Goal: Task Accomplishment & Management: Manage account settings

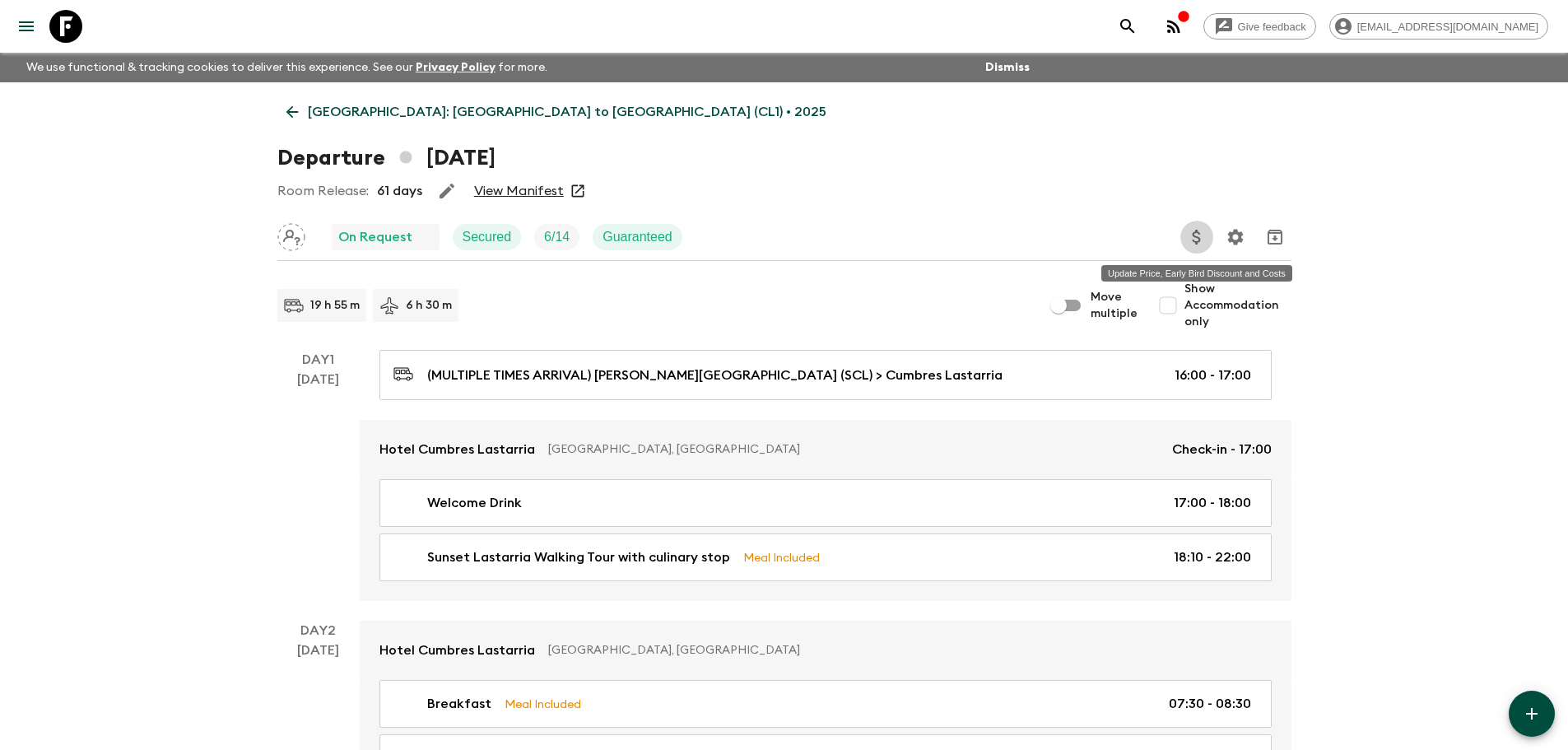
click at [1201, 236] on icon "Update Price, Early Bird Discount and Costs" at bounding box center [1196, 236] width 19 height 19
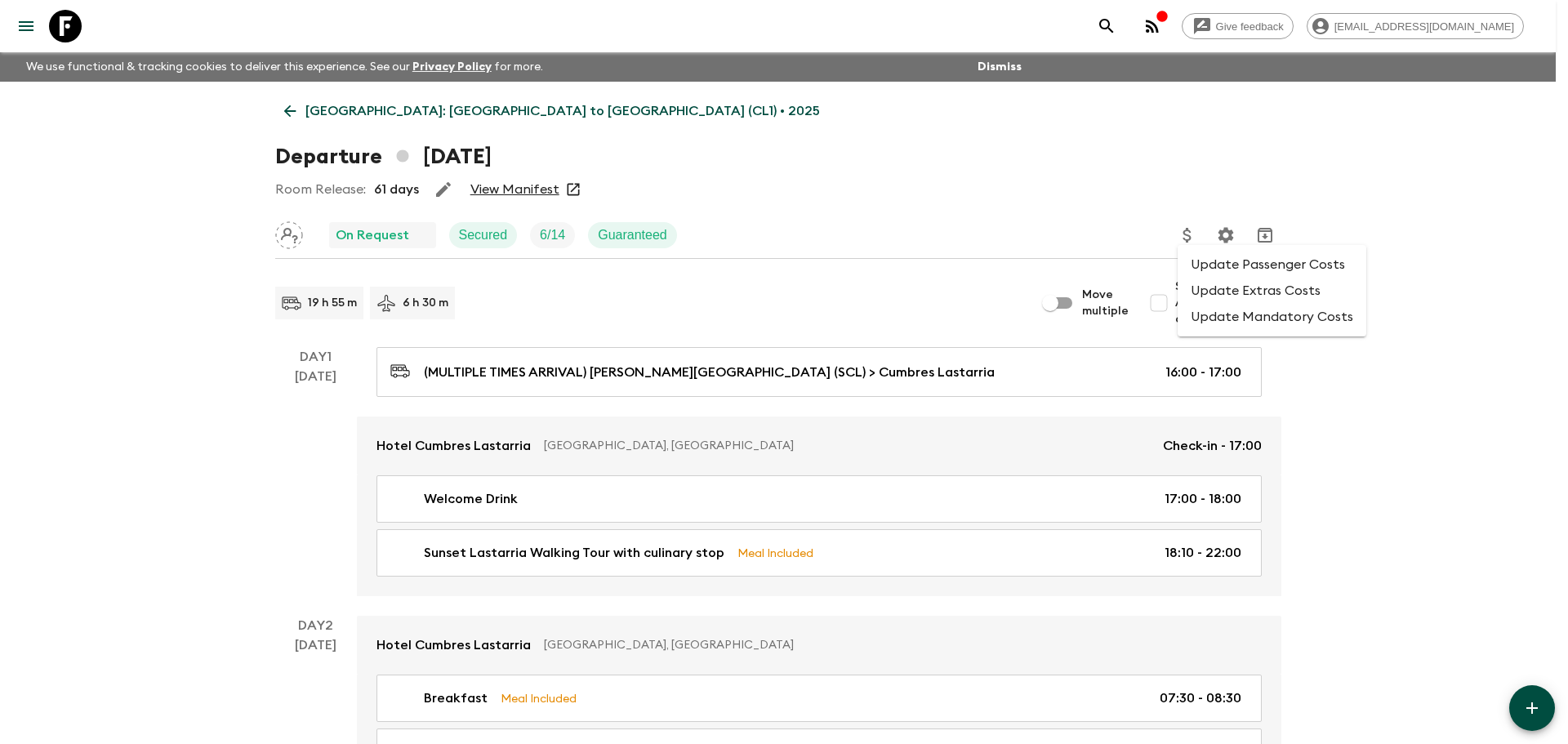
click at [1251, 291] on li "Update Extras Costs" at bounding box center [1272, 291] width 189 height 26
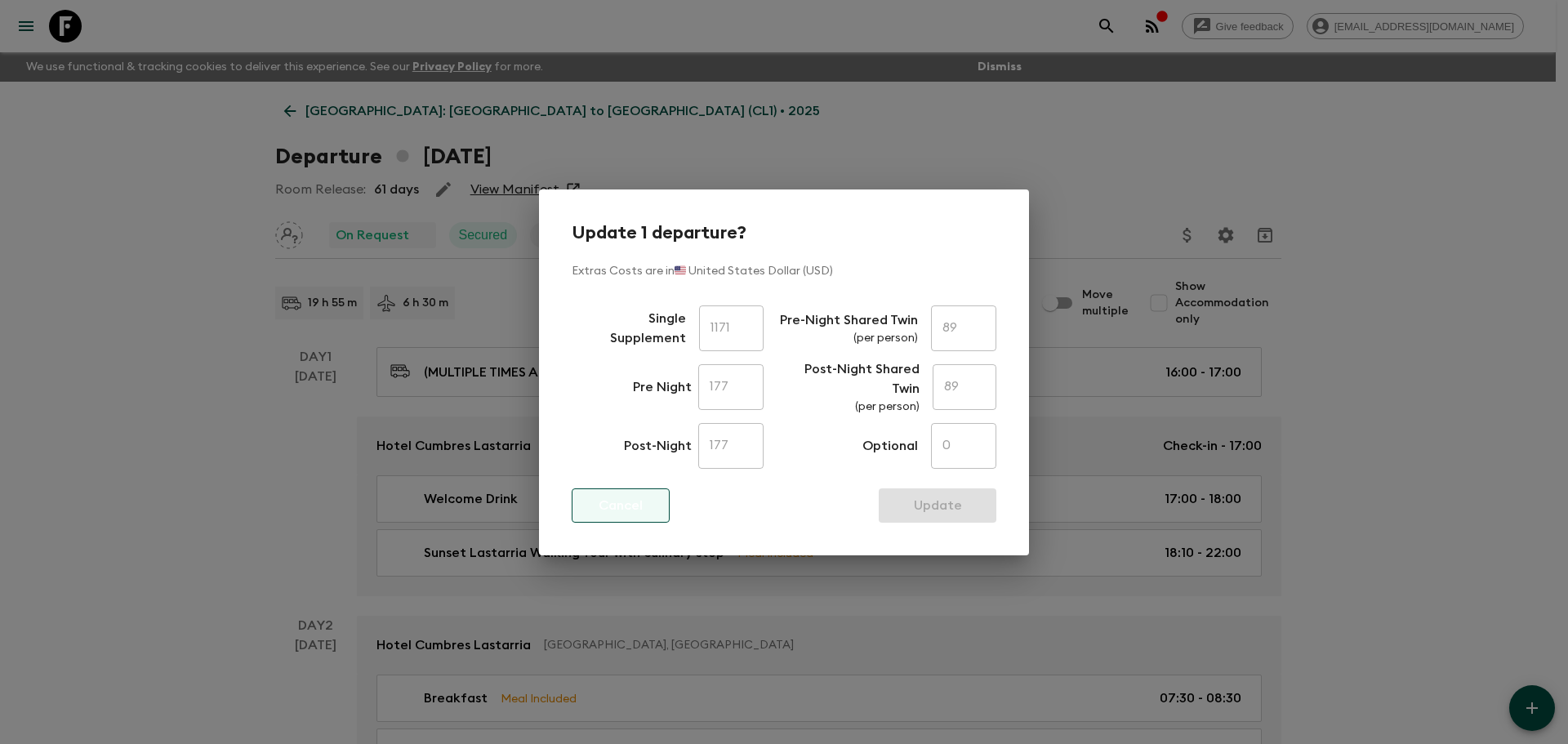
click at [646, 507] on button "Cancel" at bounding box center [620, 505] width 98 height 34
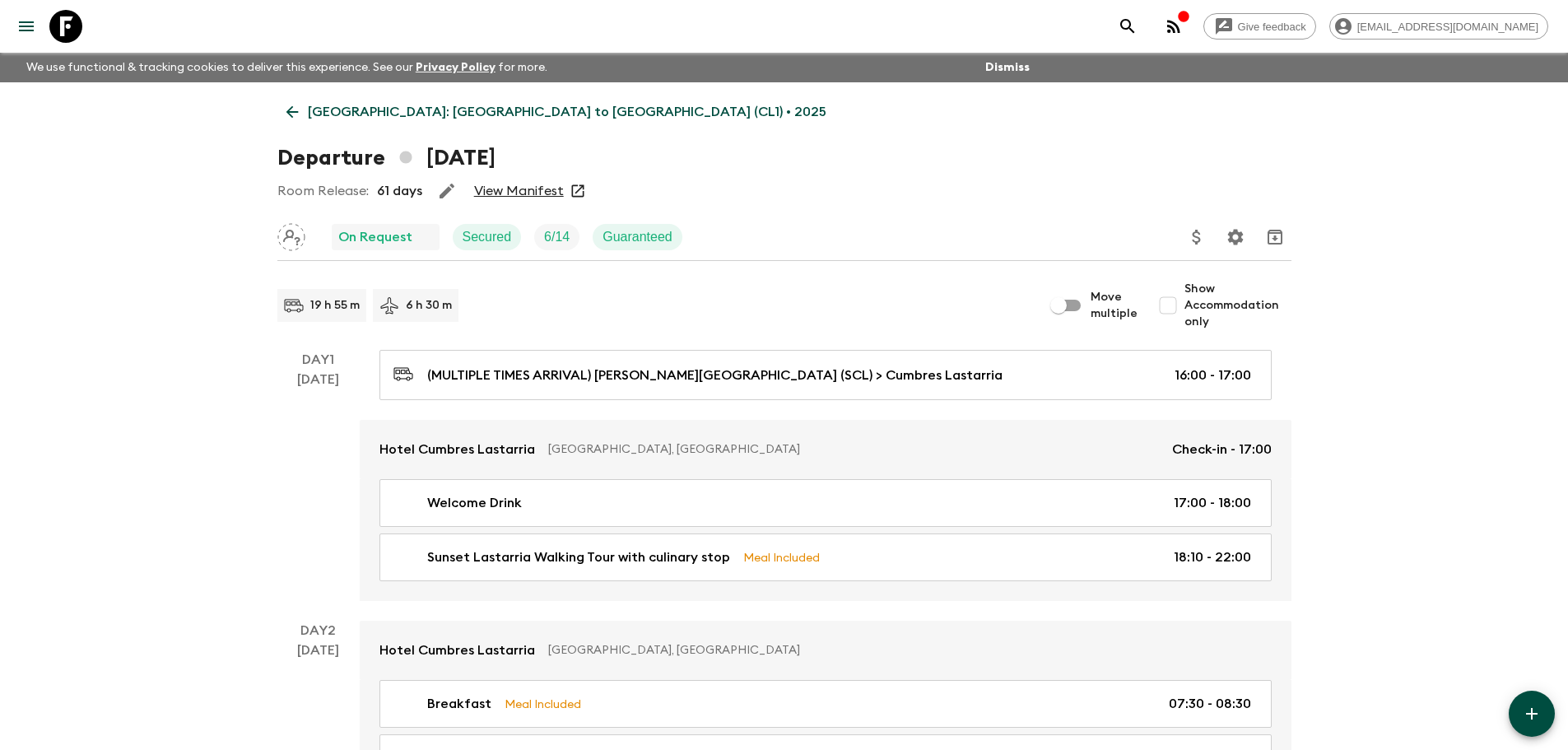
click at [1199, 236] on icon "Update Price, Early Bird Discount and Costs" at bounding box center [1196, 236] width 19 height 19
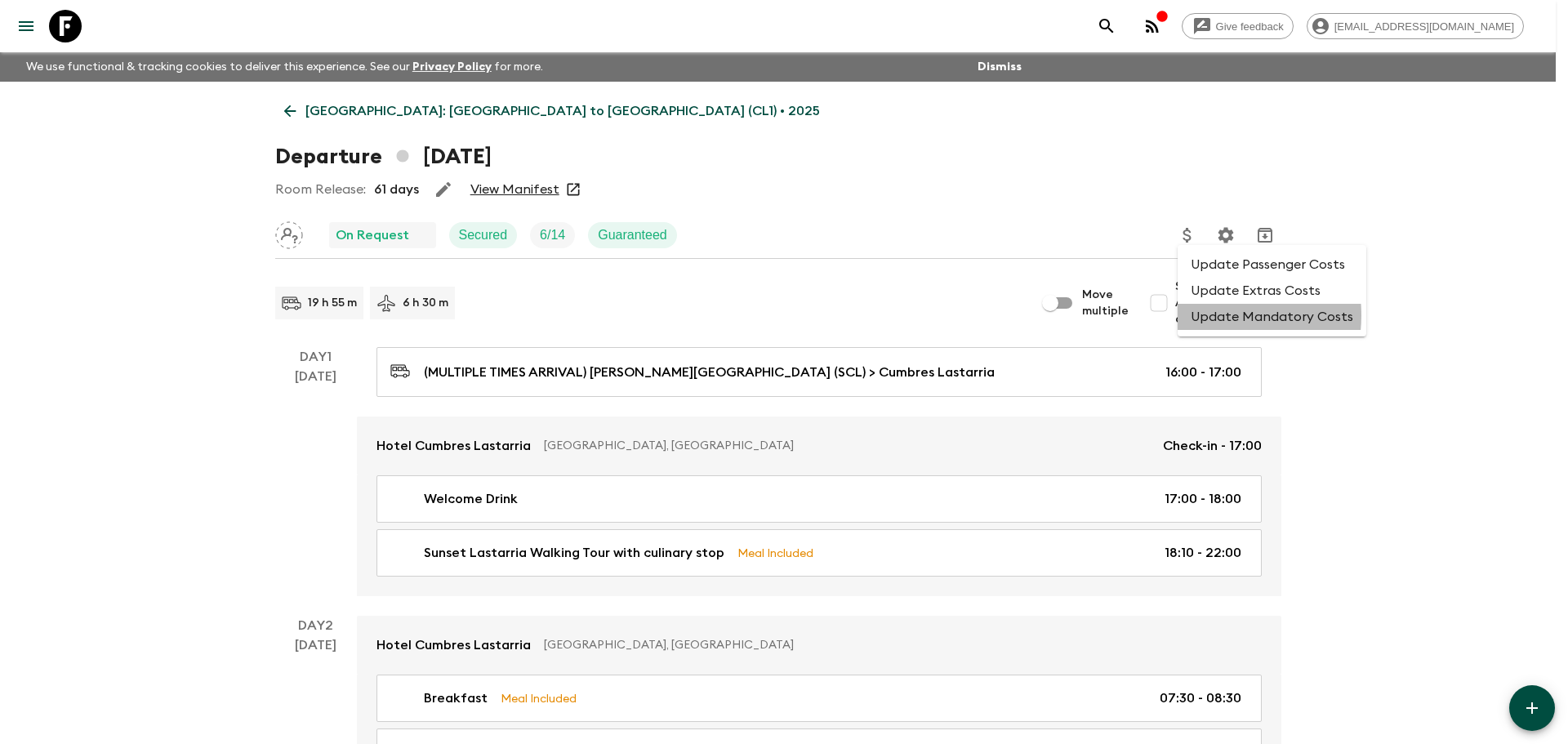
click at [1199, 315] on li "Update Mandatory Costs" at bounding box center [1272, 316] width 189 height 26
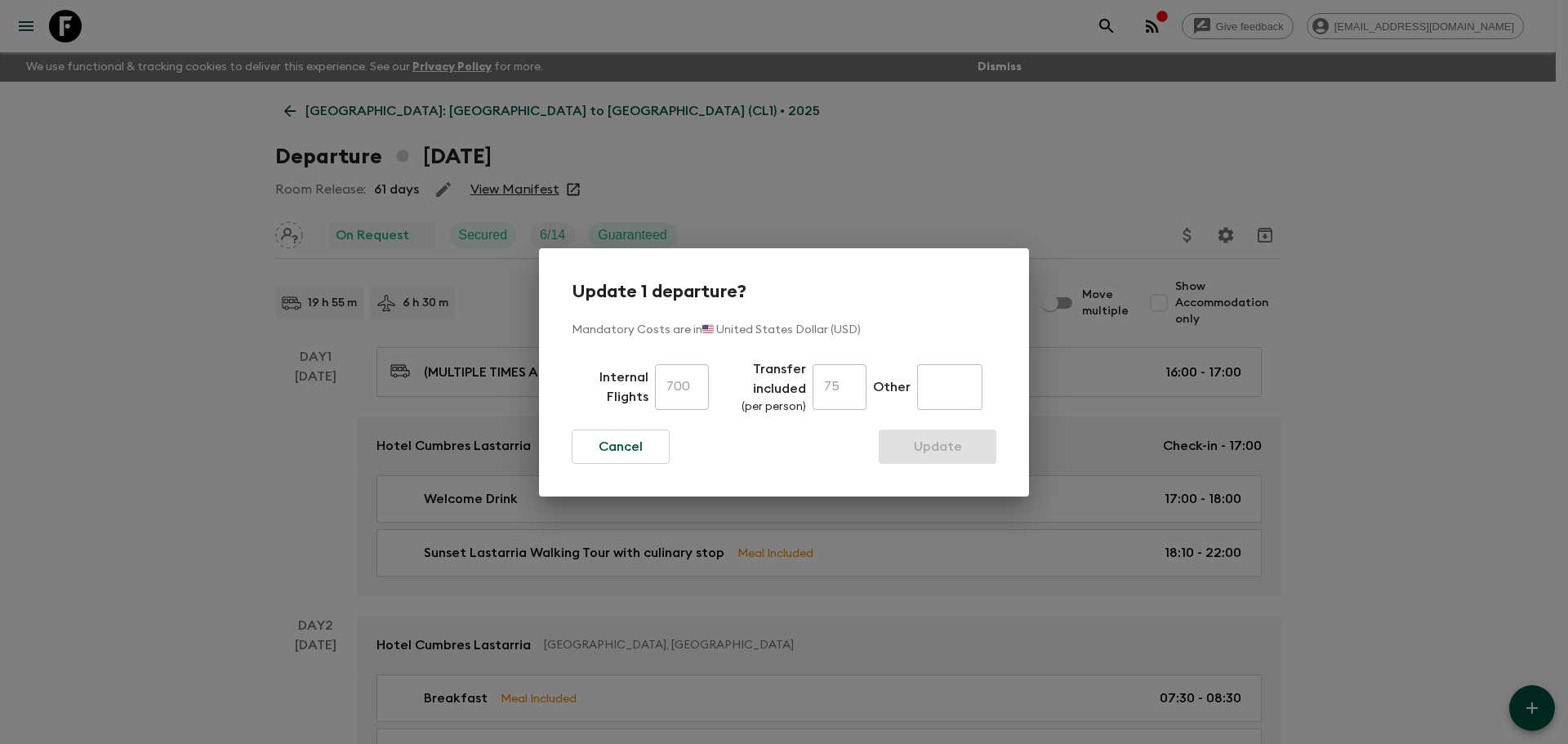
click at [738, 574] on div "Update 1 departure? Mandatory Costs are in 🇺🇸 United States Dollar (USD) Intern…" at bounding box center [784, 372] width 1568 height 744
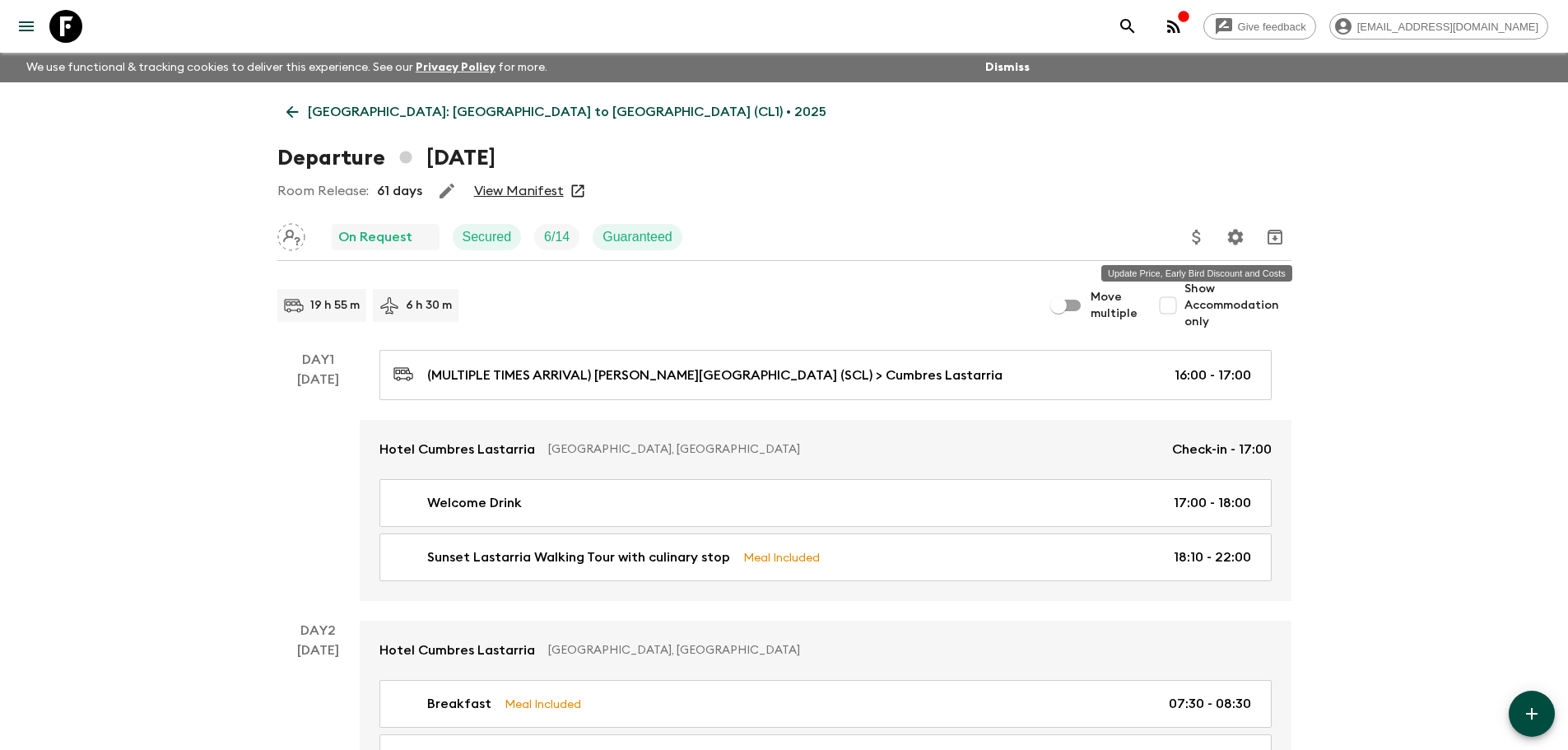
click at [1192, 237] on icon "Update Price, Early Bird Discount and Costs" at bounding box center [1196, 236] width 19 height 19
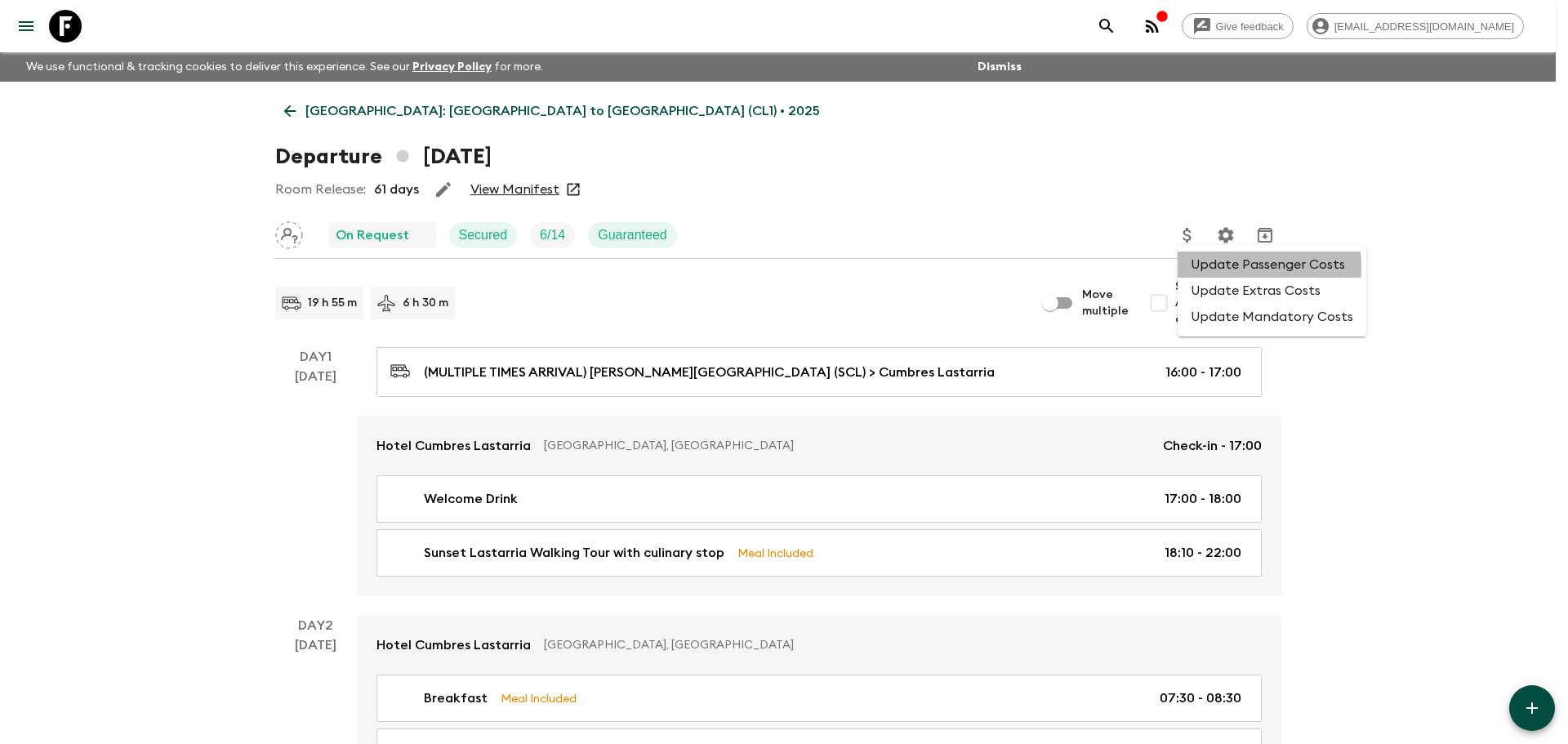
click at [1211, 266] on li "Update Passenger Costs" at bounding box center [1272, 264] width 189 height 26
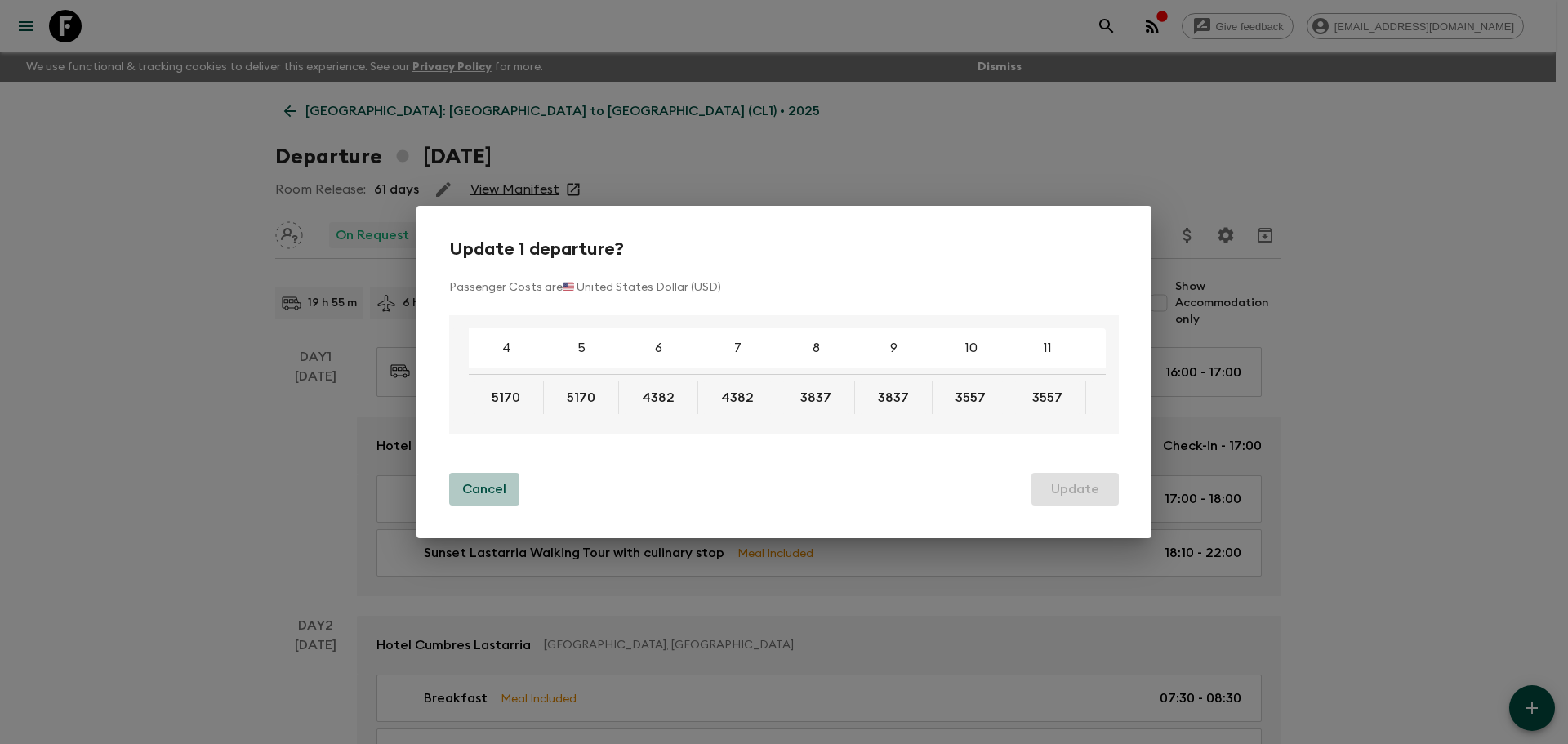
drag, startPoint x: 480, startPoint y: 498, endPoint x: 545, endPoint y: 477, distance: 68.3
click at [480, 498] on p "Cancel" at bounding box center [484, 488] width 44 height 19
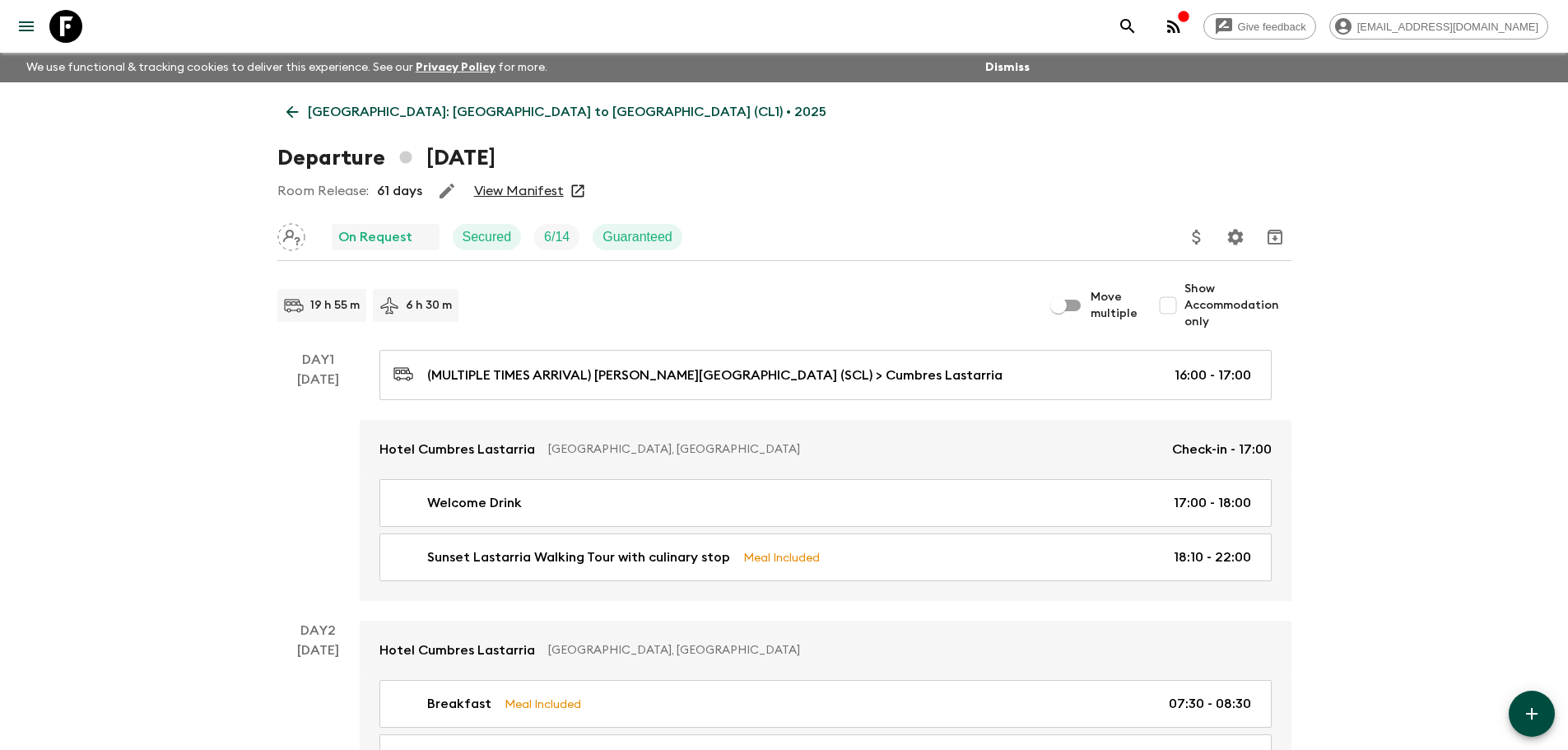
click at [1201, 238] on icon "Update Price, Early Bird Discount and Costs" at bounding box center [1196, 236] width 19 height 19
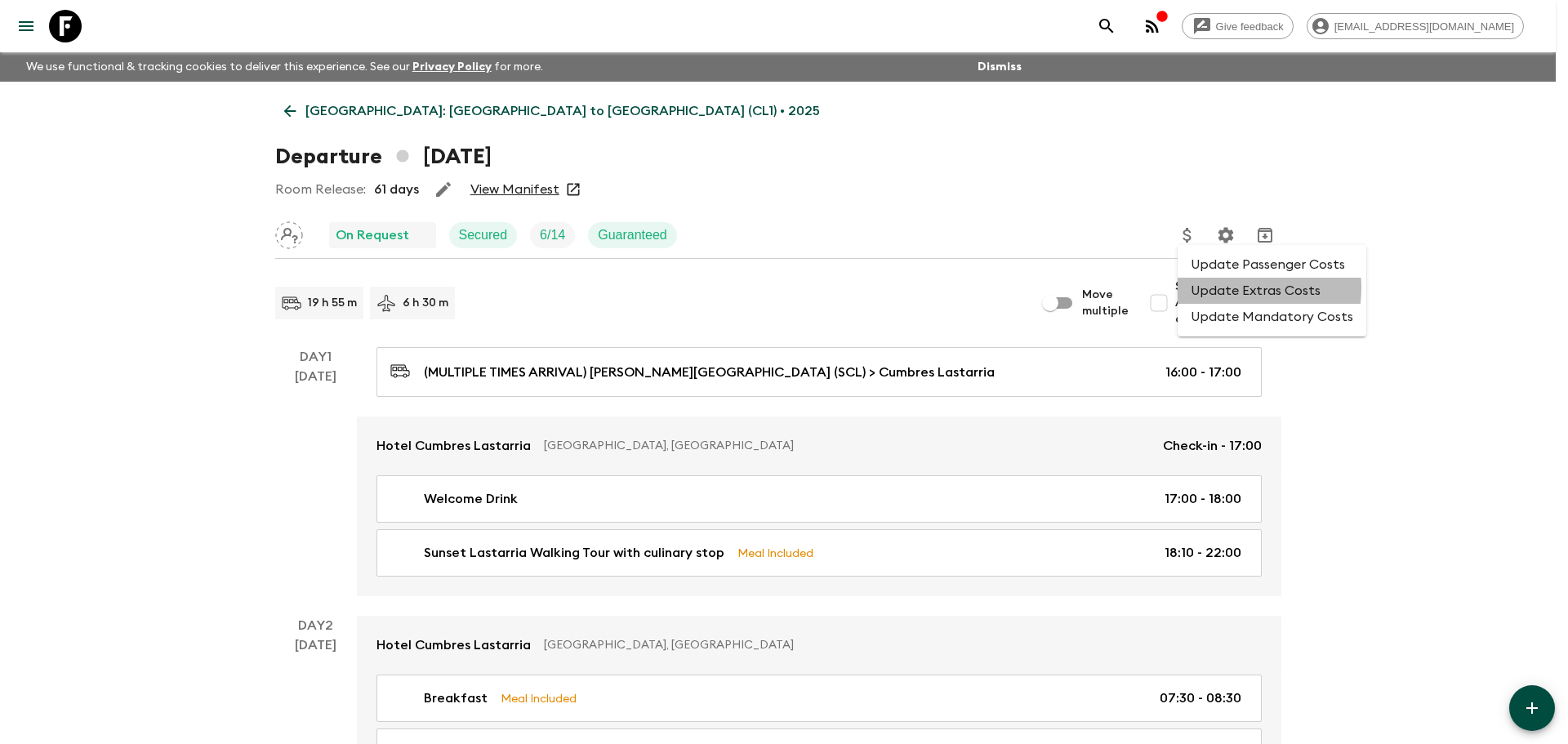
click at [1206, 287] on li "Update Extras Costs" at bounding box center [1272, 291] width 189 height 26
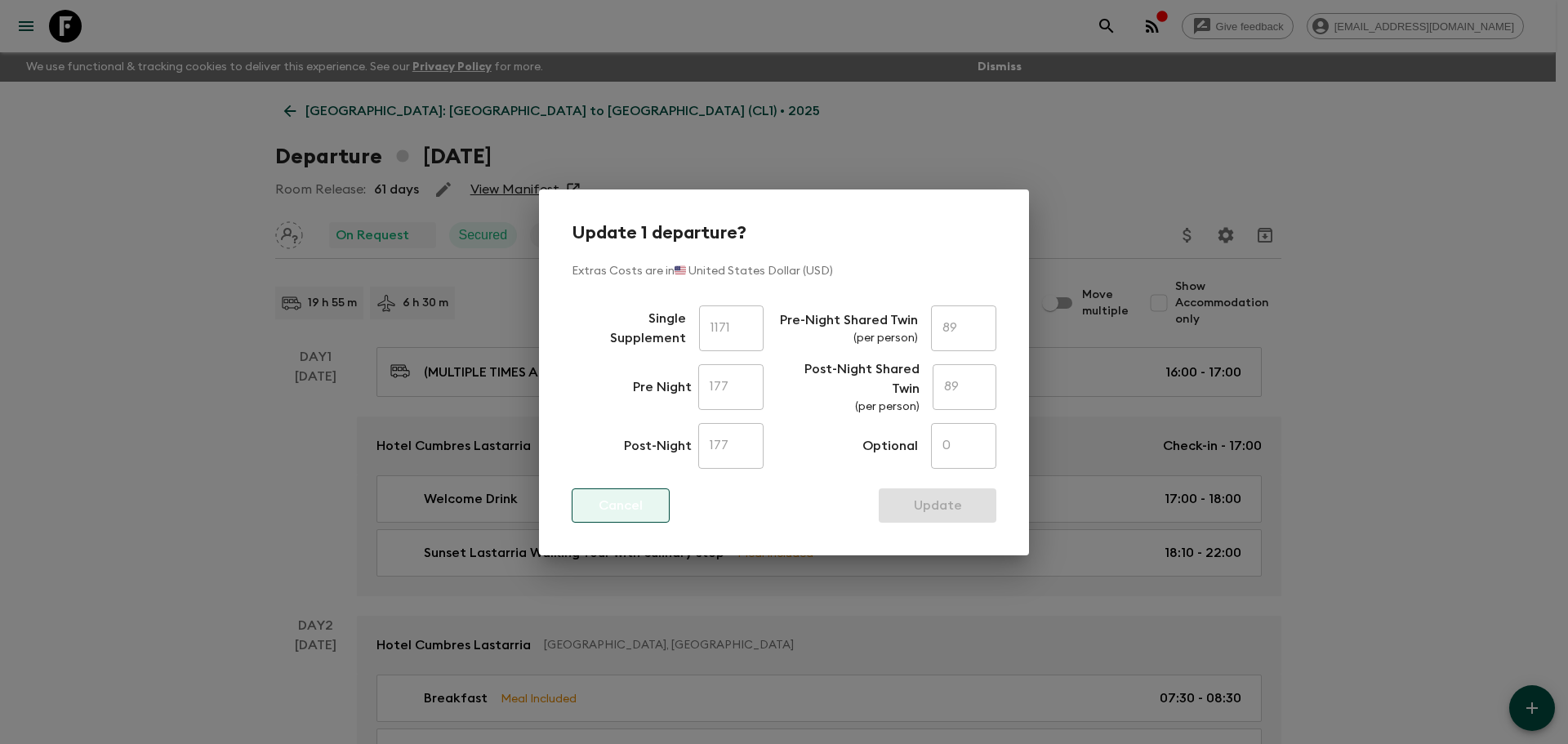
click at [640, 511] on p "Cancel" at bounding box center [621, 505] width 44 height 19
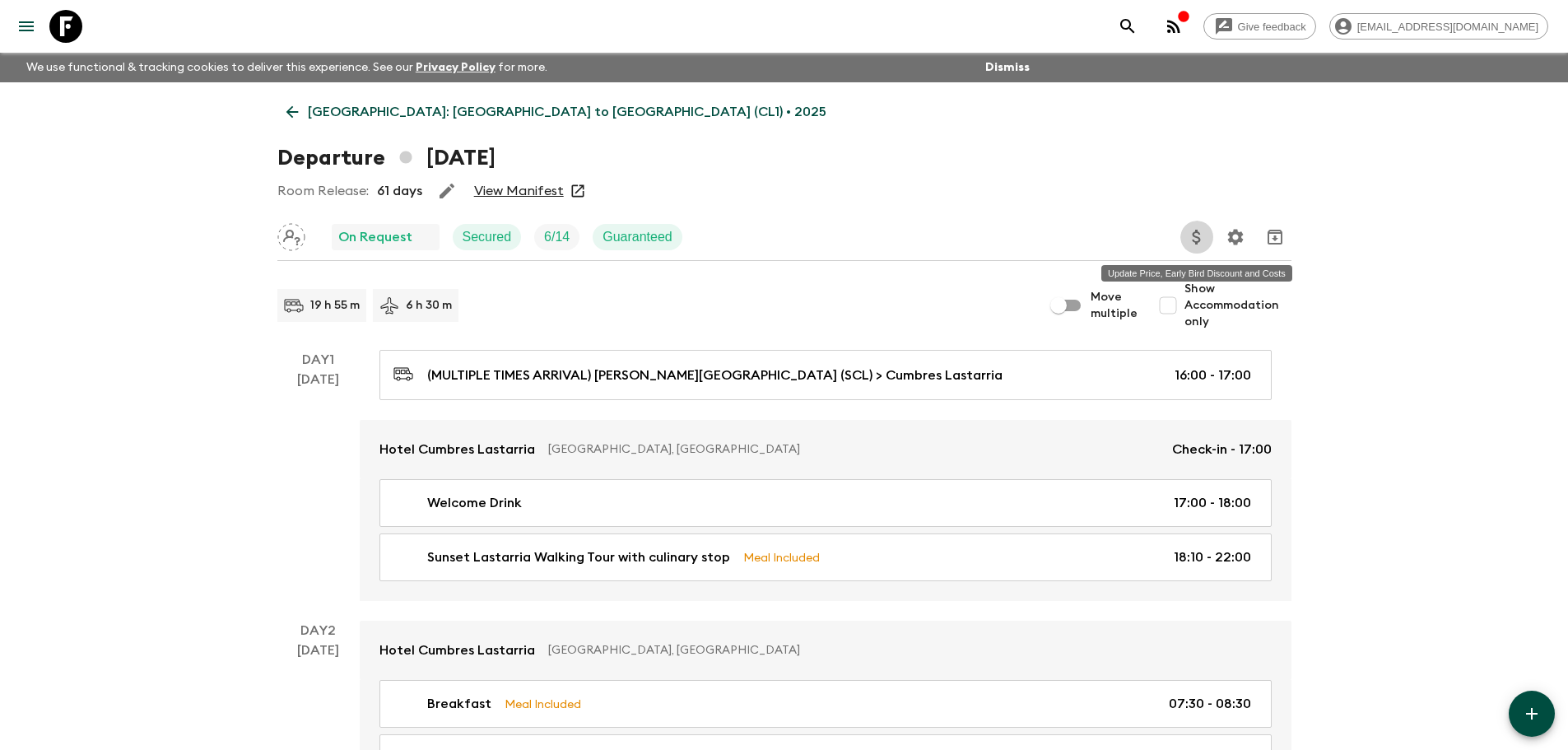
click at [1192, 236] on icon "Update Price, Early Bird Discount and Costs" at bounding box center [1196, 236] width 19 height 19
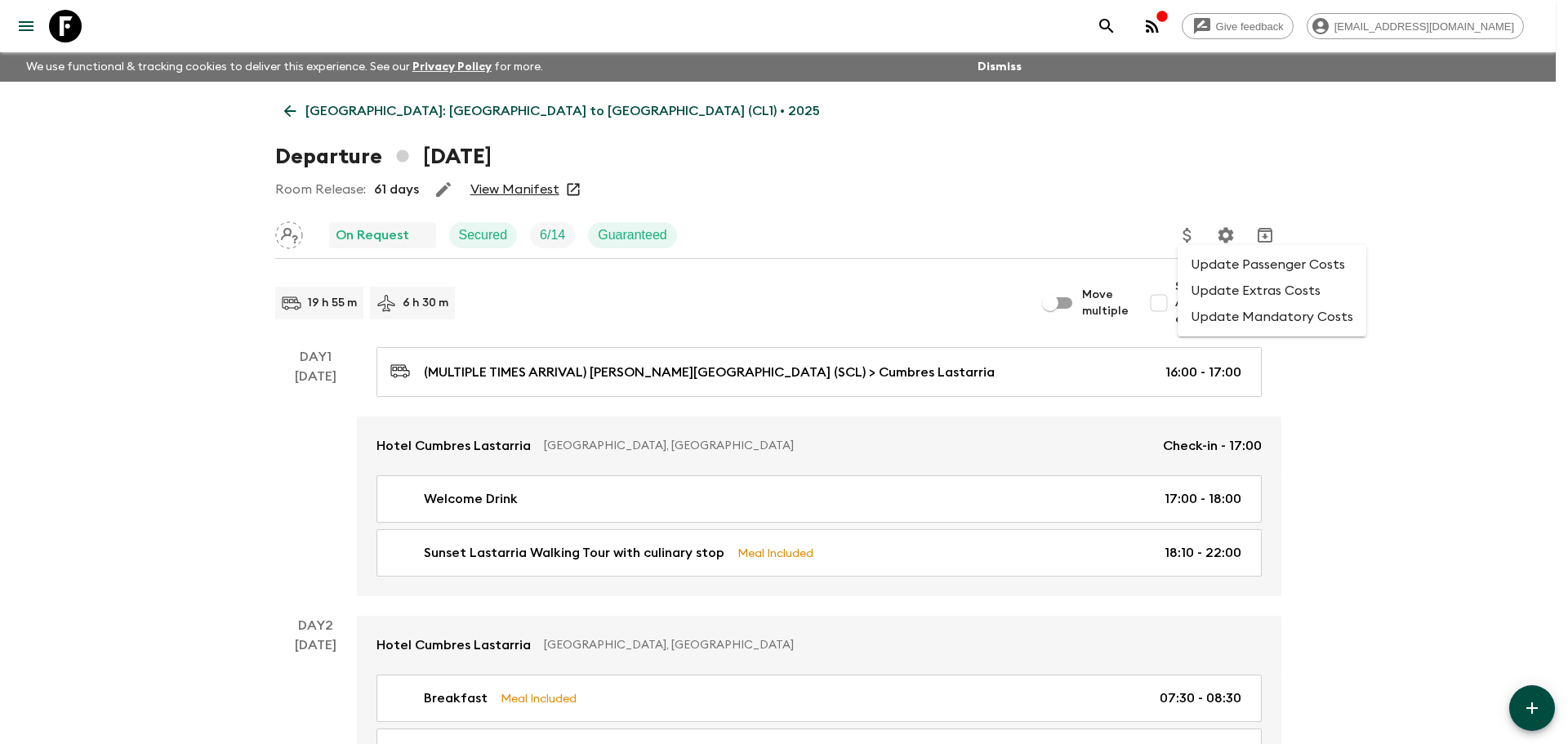
click at [1253, 315] on li "Update Mandatory Costs" at bounding box center [1272, 316] width 189 height 26
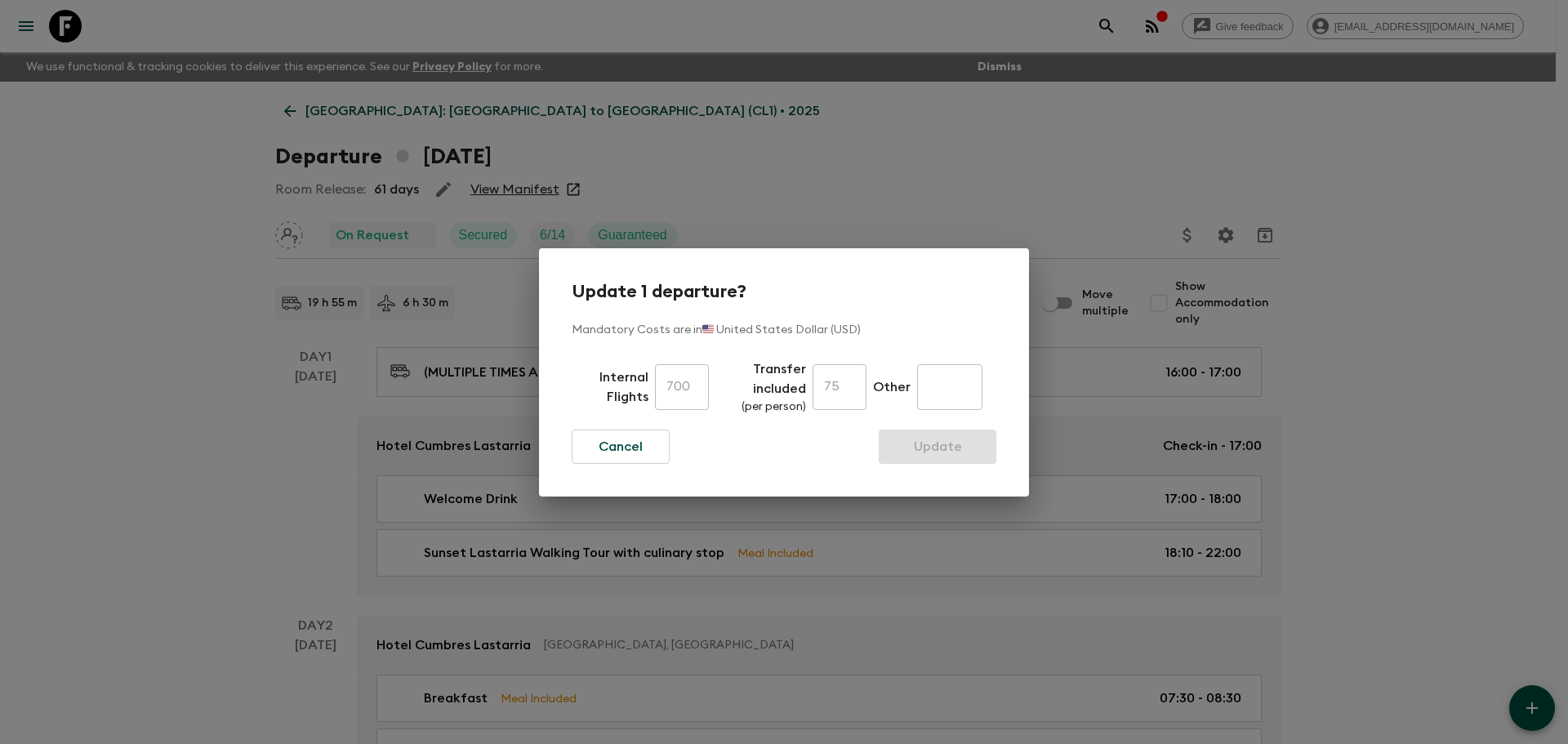
click at [1028, 200] on div "Update 1 departure? Mandatory Costs are in 🇺🇸 United States Dollar (USD) Intern…" at bounding box center [784, 372] width 1568 height 744
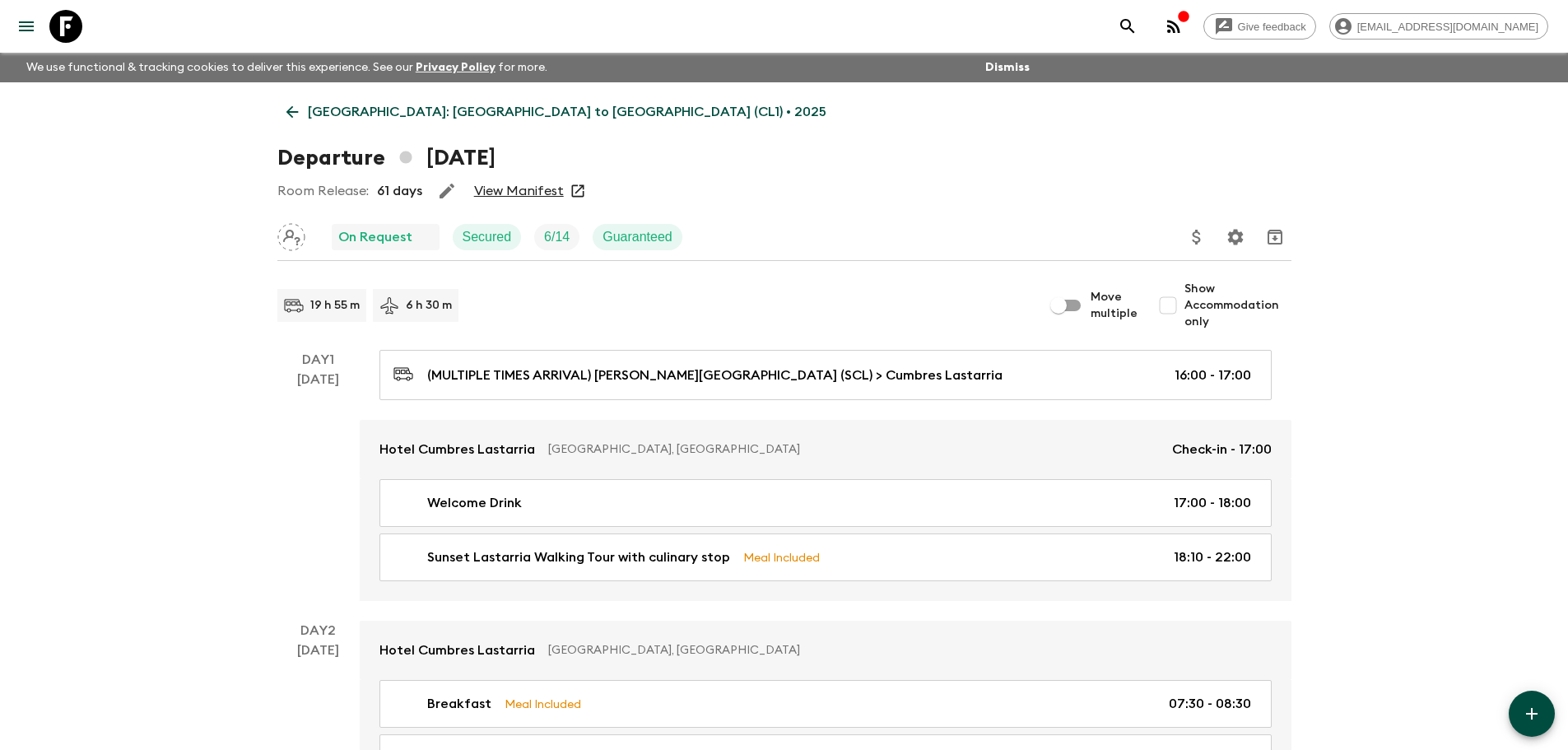
click at [291, 117] on icon at bounding box center [291, 111] width 12 height 12
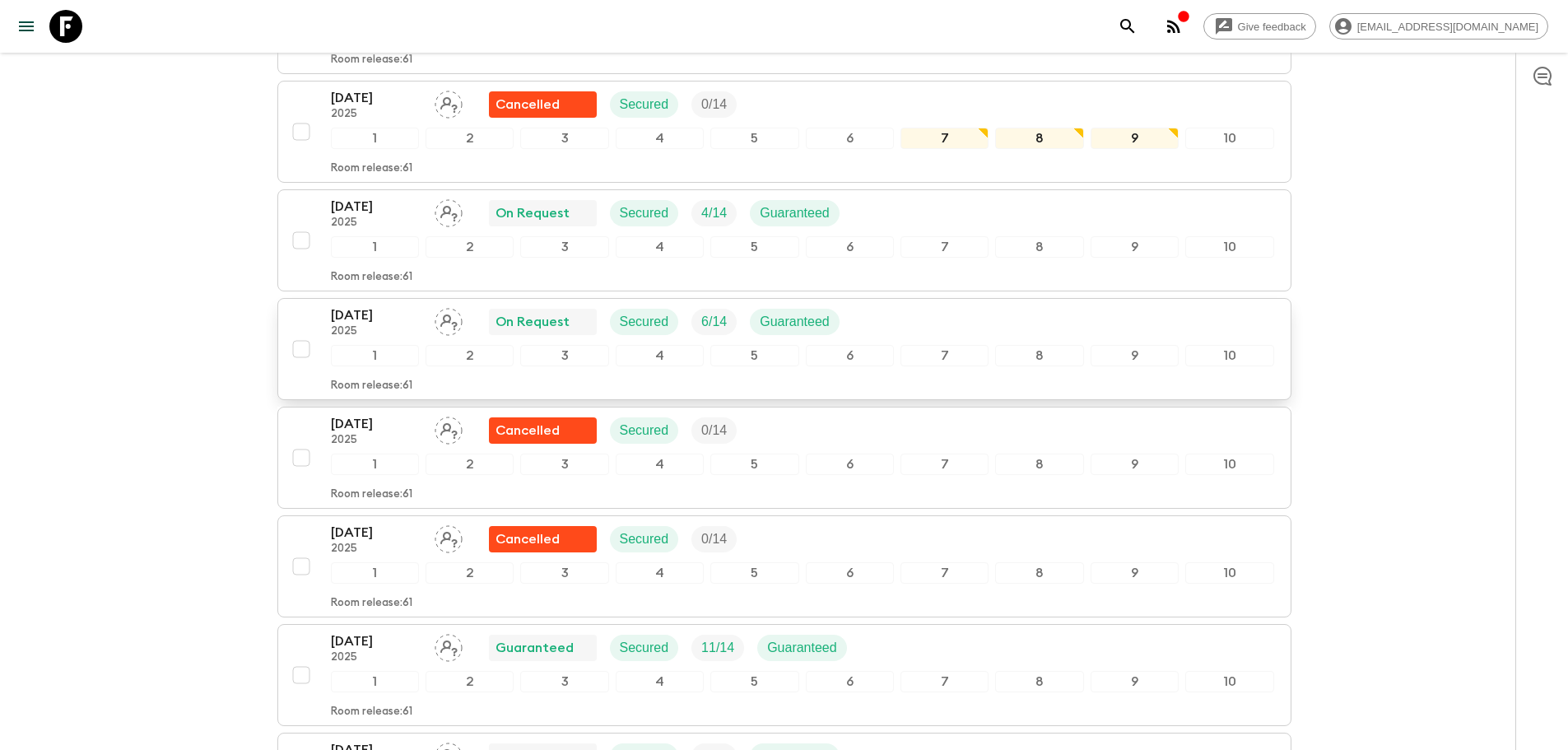
scroll to position [247, 0]
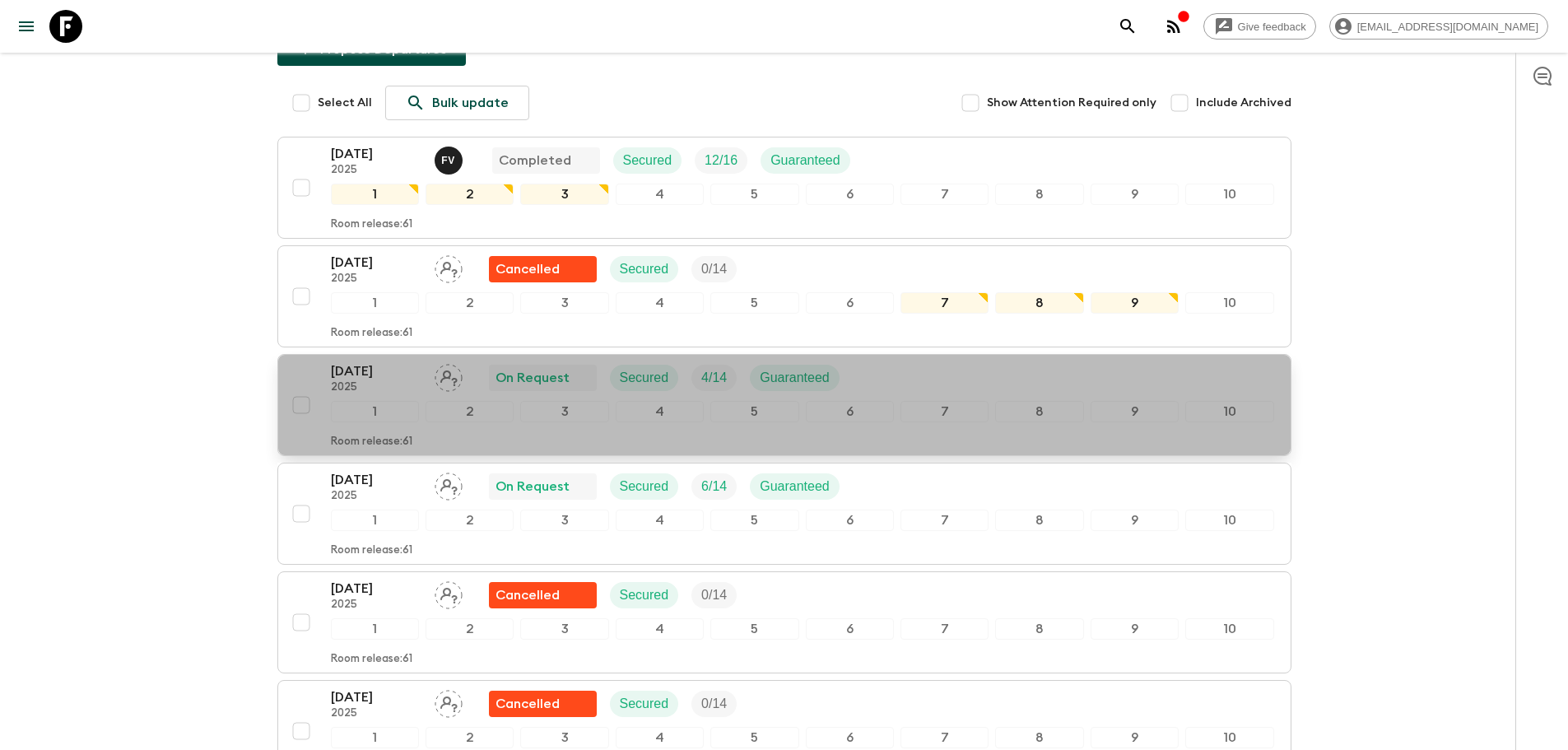
click at [379, 400] on div "1" at bounding box center [375, 411] width 88 height 21
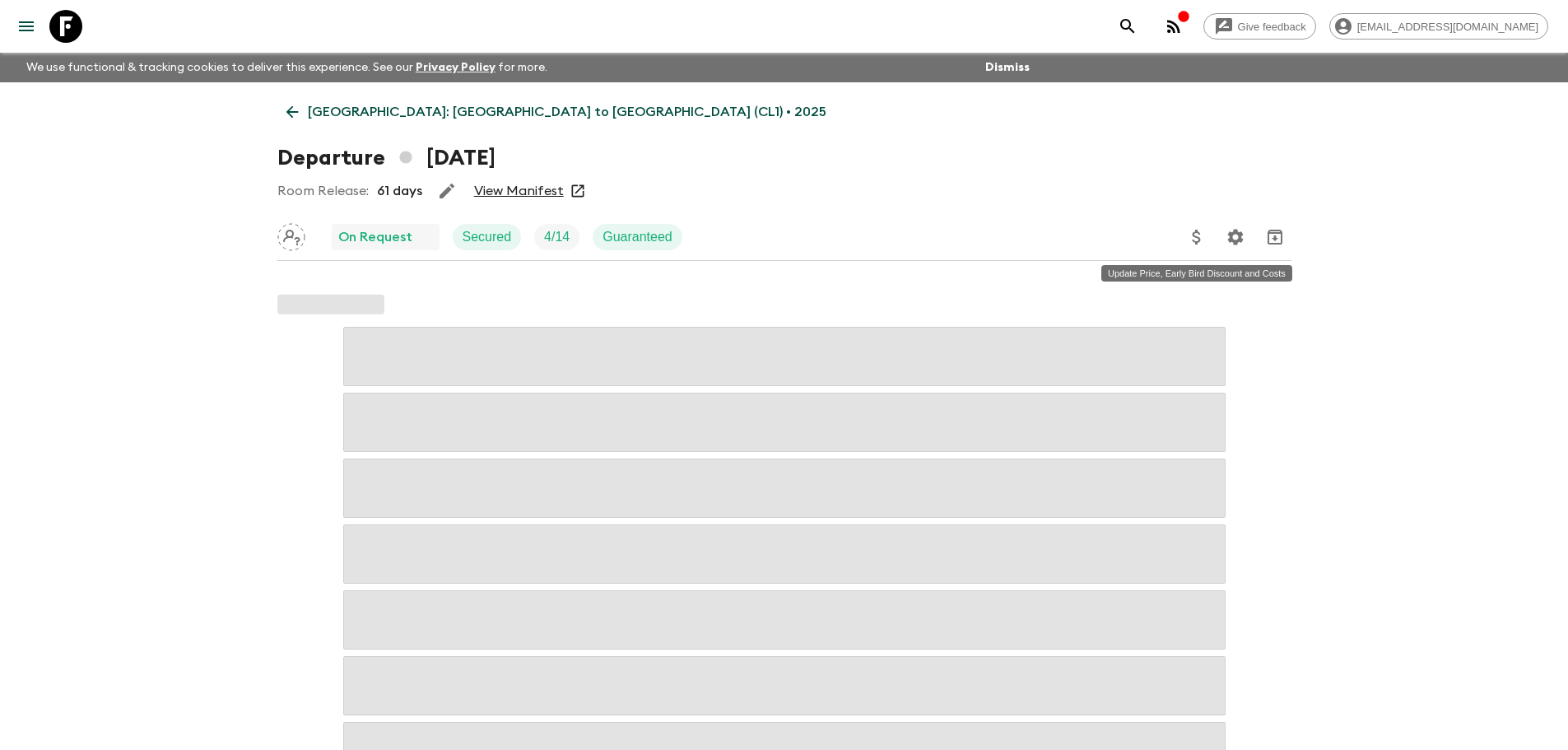
click at [1203, 241] on icon "Update Price, Early Bird Discount and Costs" at bounding box center [1196, 236] width 19 height 19
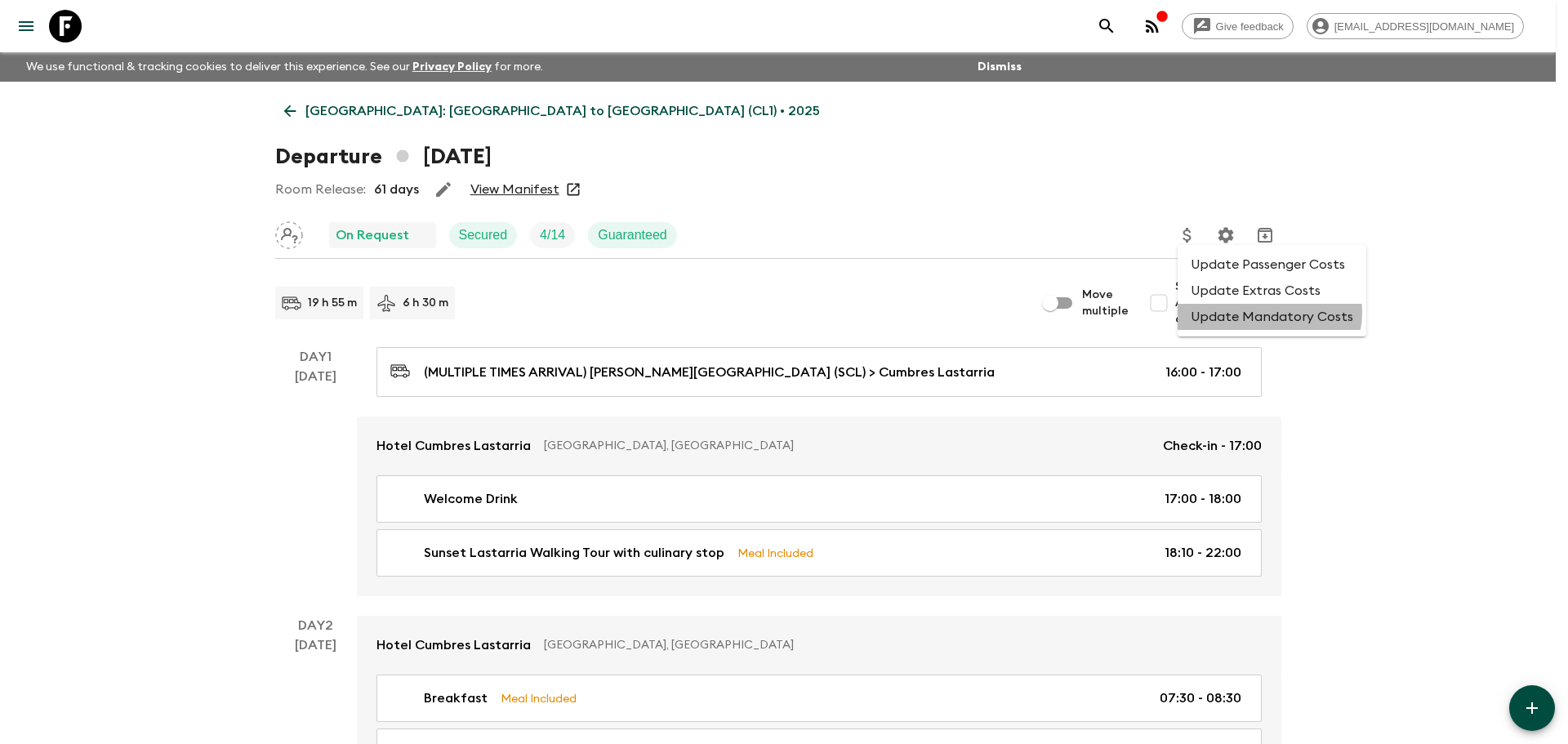
click at [1266, 314] on li "Update Mandatory Costs" at bounding box center [1272, 316] width 189 height 26
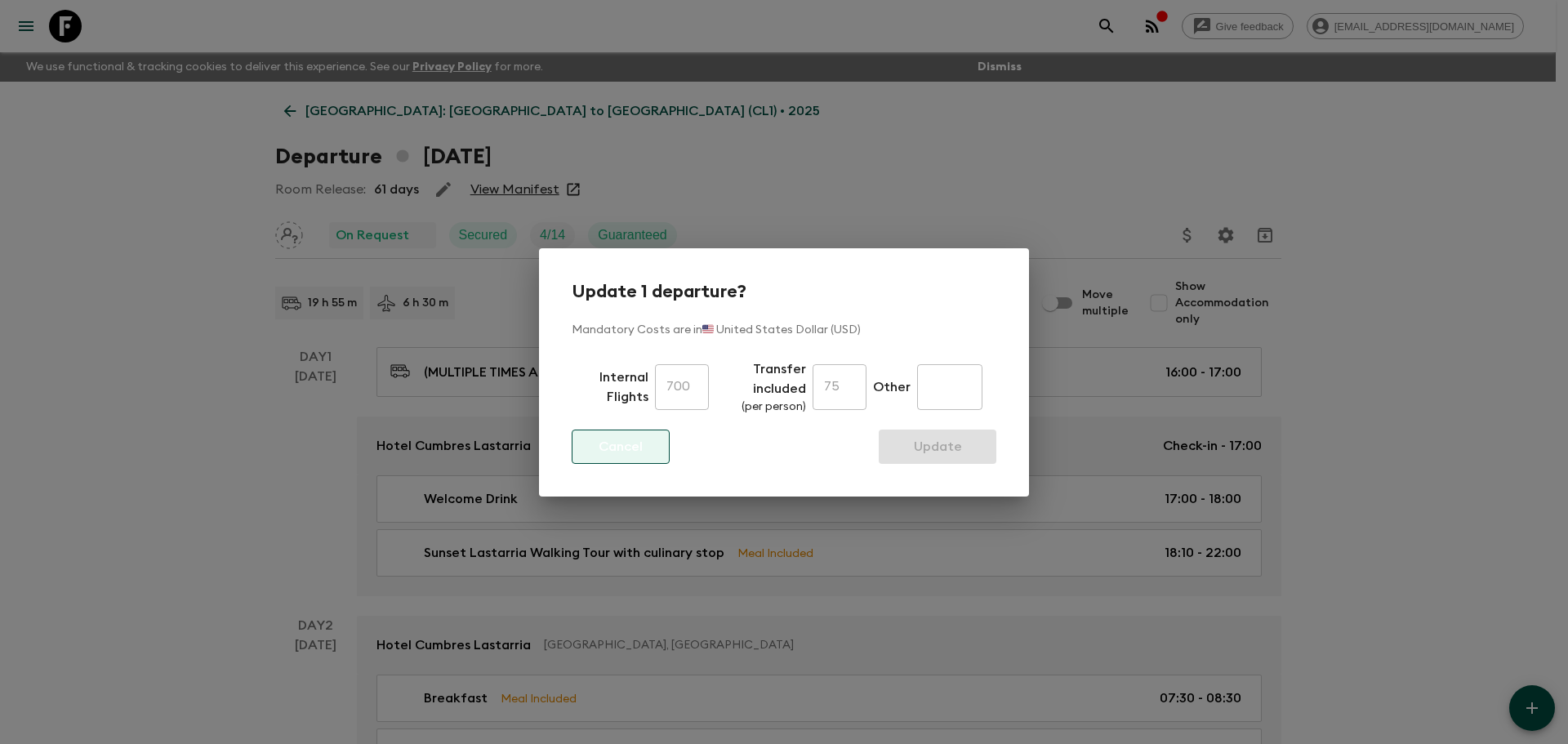
click at [642, 437] on button "Cancel" at bounding box center [620, 446] width 98 height 34
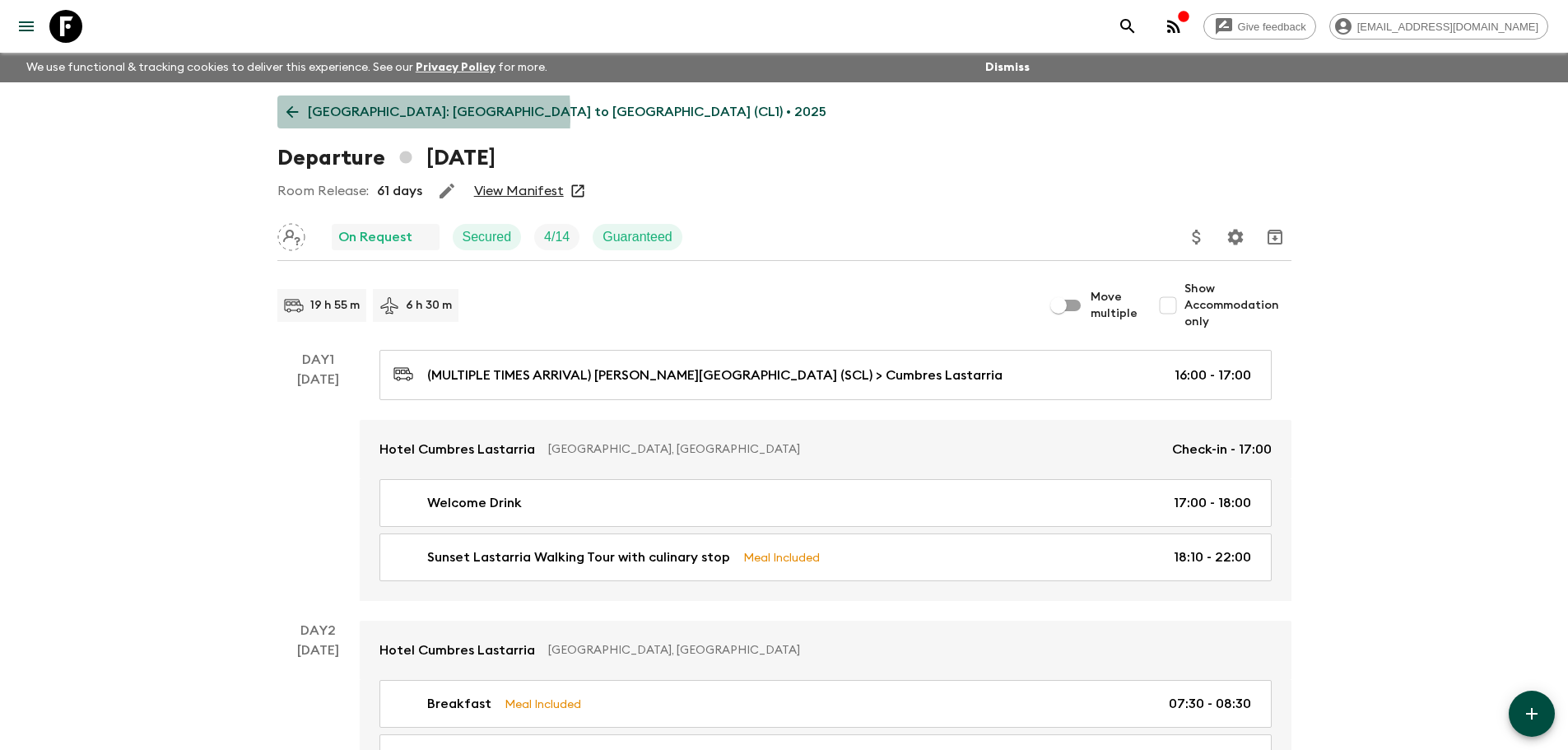
click at [294, 115] on icon at bounding box center [292, 112] width 19 height 19
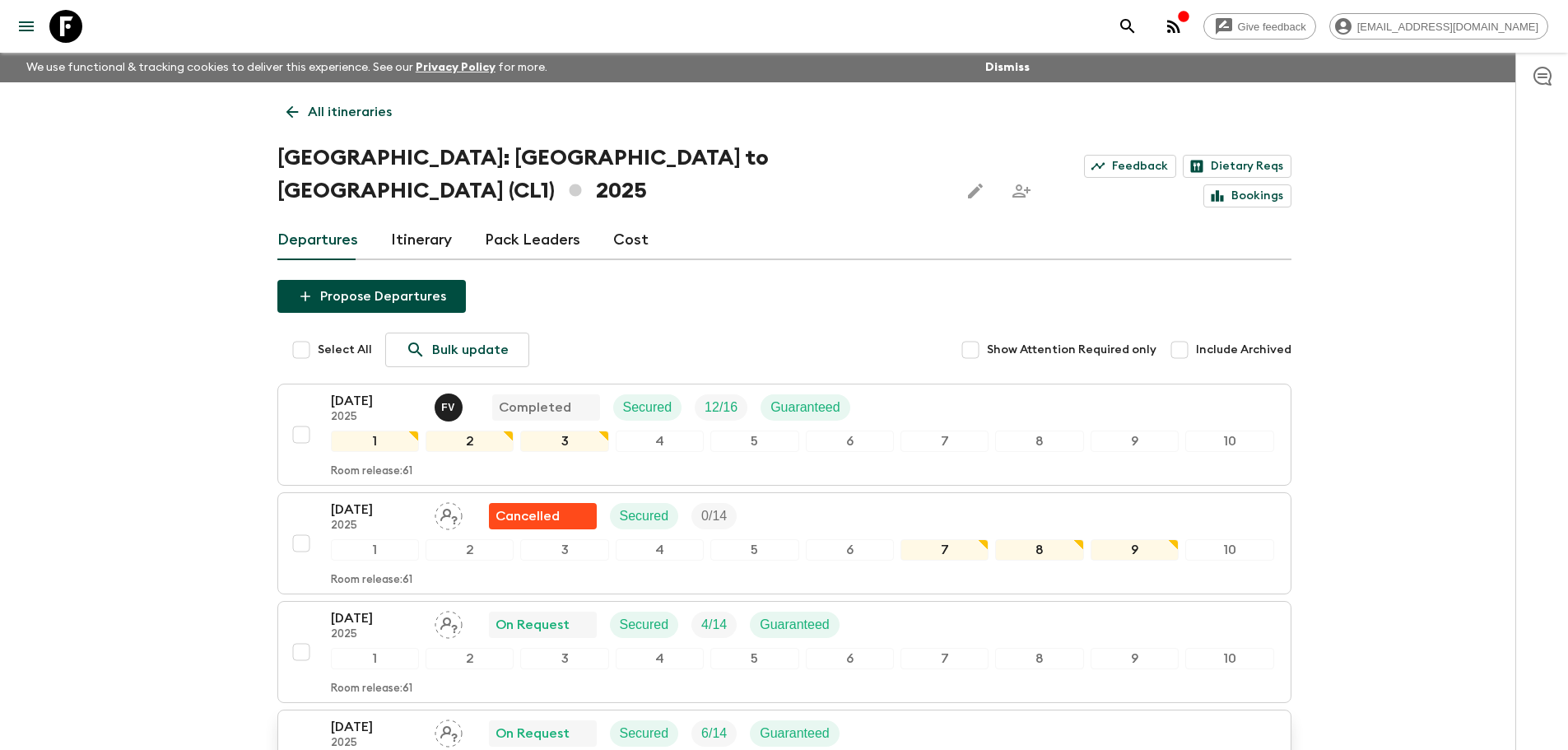
click at [402, 717] on p "[DATE]" at bounding box center [376, 726] width 91 height 19
